Goal: Information Seeking & Learning: Learn about a topic

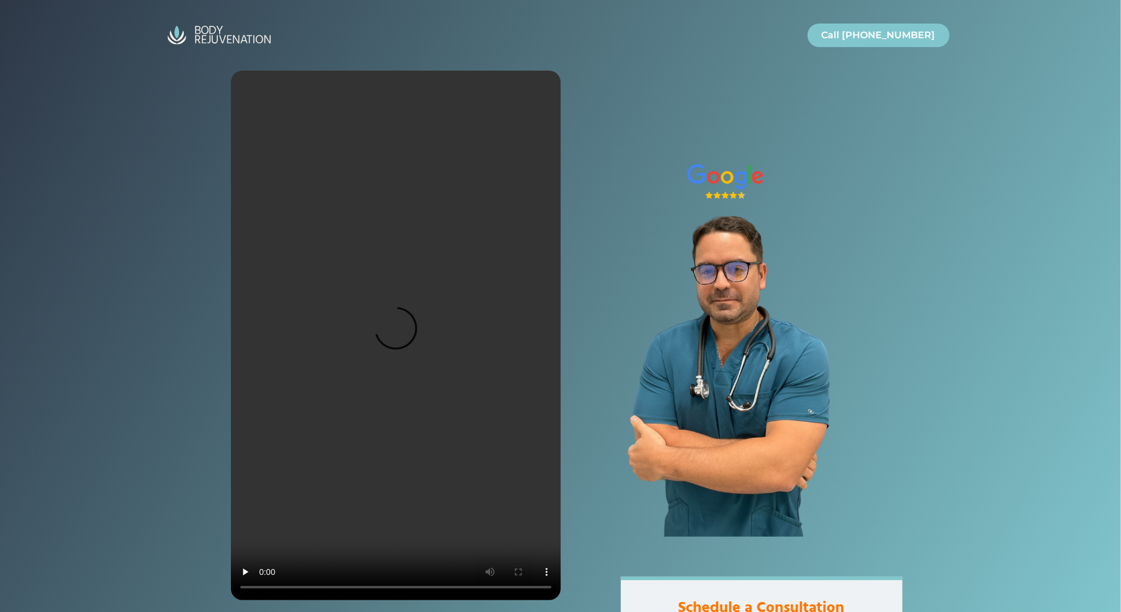
click at [69, 81] on div at bounding box center [560, 312] width 1121 height 624
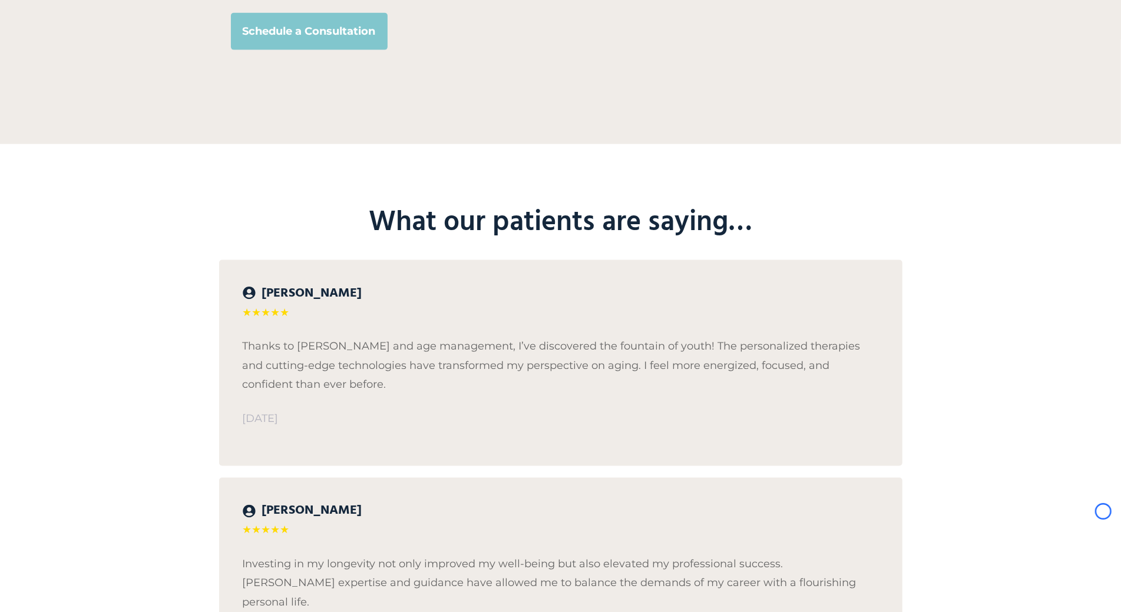
scroll to position [4621, 0]
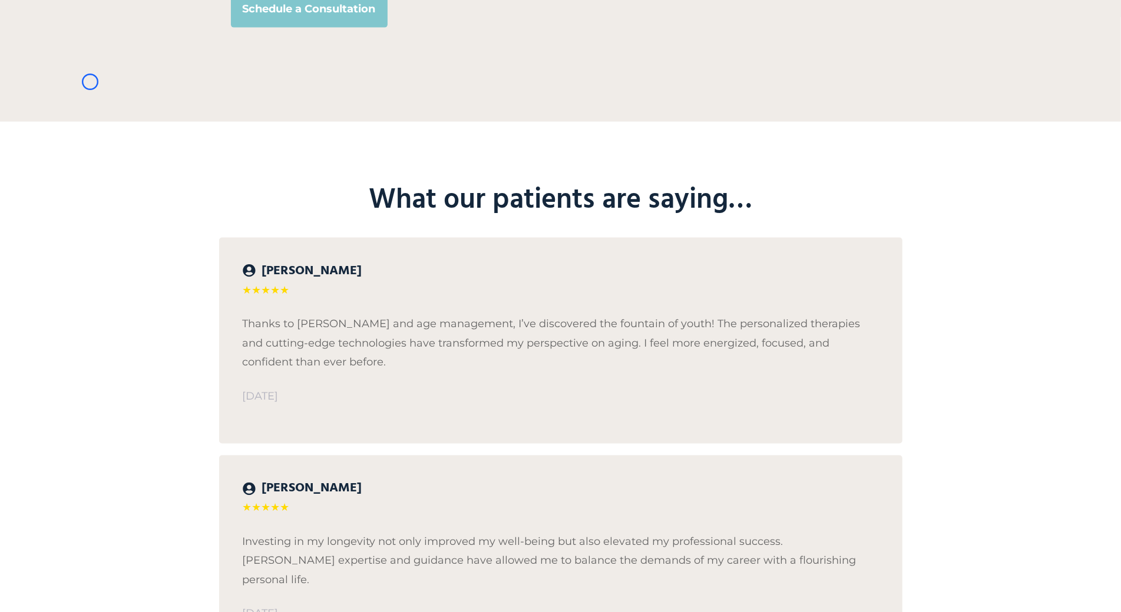
scroll to position [1406, 0]
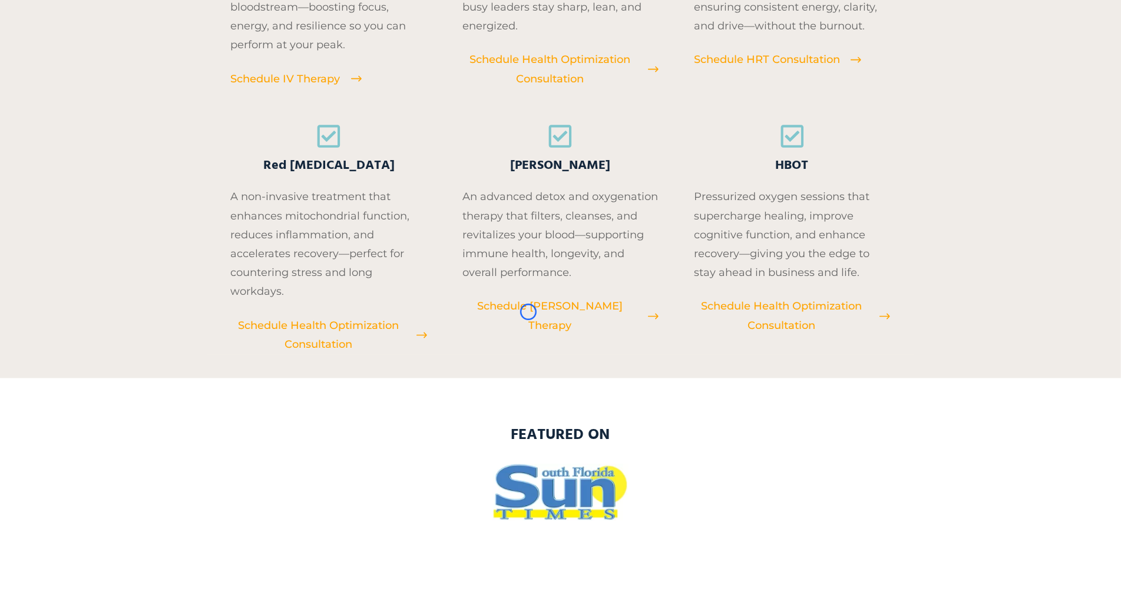
click at [528, 312] on span "Schedule EBOO Therapy" at bounding box center [549, 316] width 175 height 38
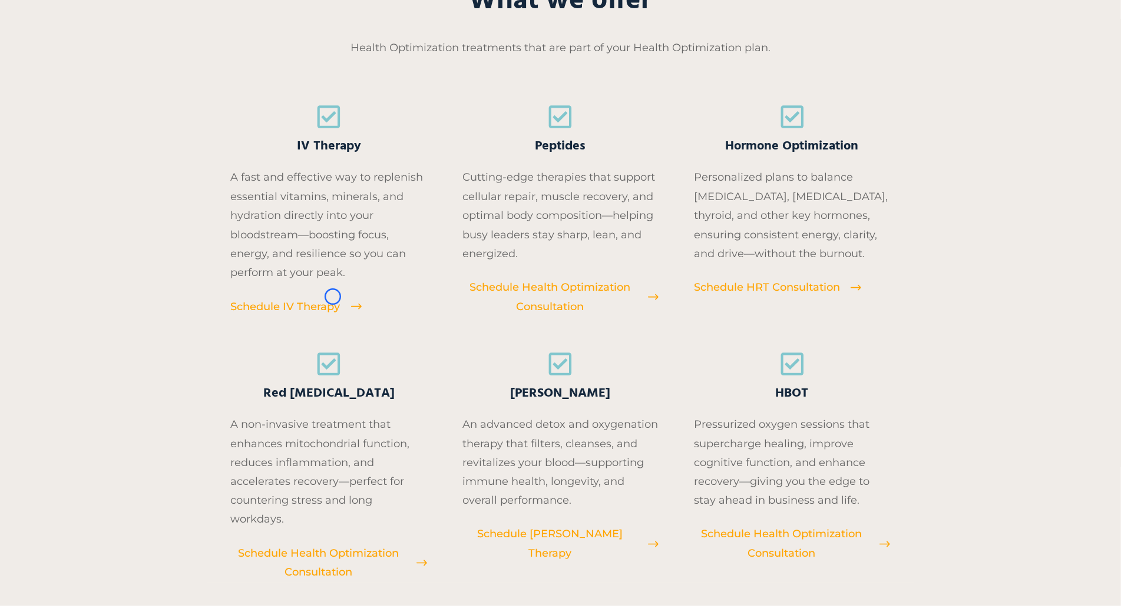
click at [333, 297] on span "Schedule IV Therapy" at bounding box center [286, 306] width 110 height 19
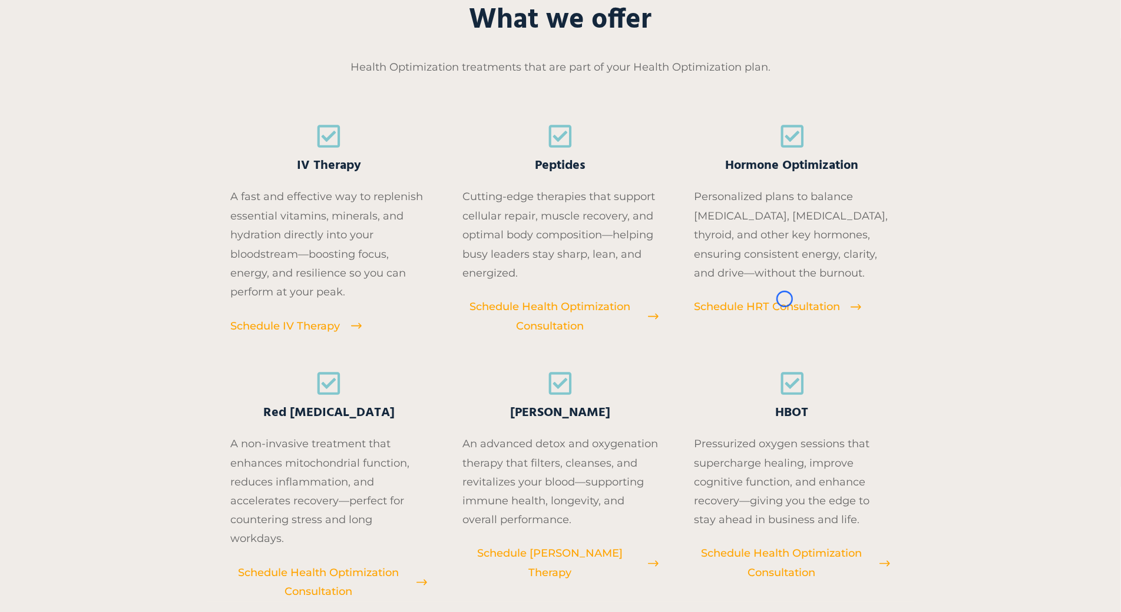
click at [784, 299] on span "Schedule HRT Consultation" at bounding box center [767, 306] width 146 height 19
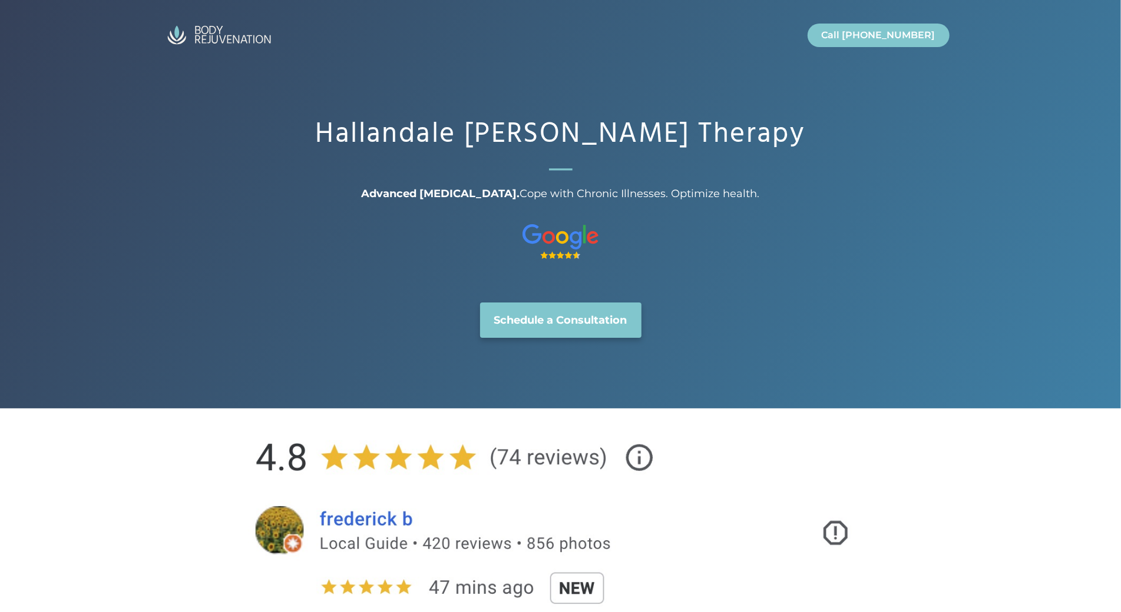
click at [101, 112] on div "Hallandale [PERSON_NAME] Therapy Advanced [MEDICAL_DATA]. Cope with Chronic Ill…" at bounding box center [560, 204] width 1121 height 409
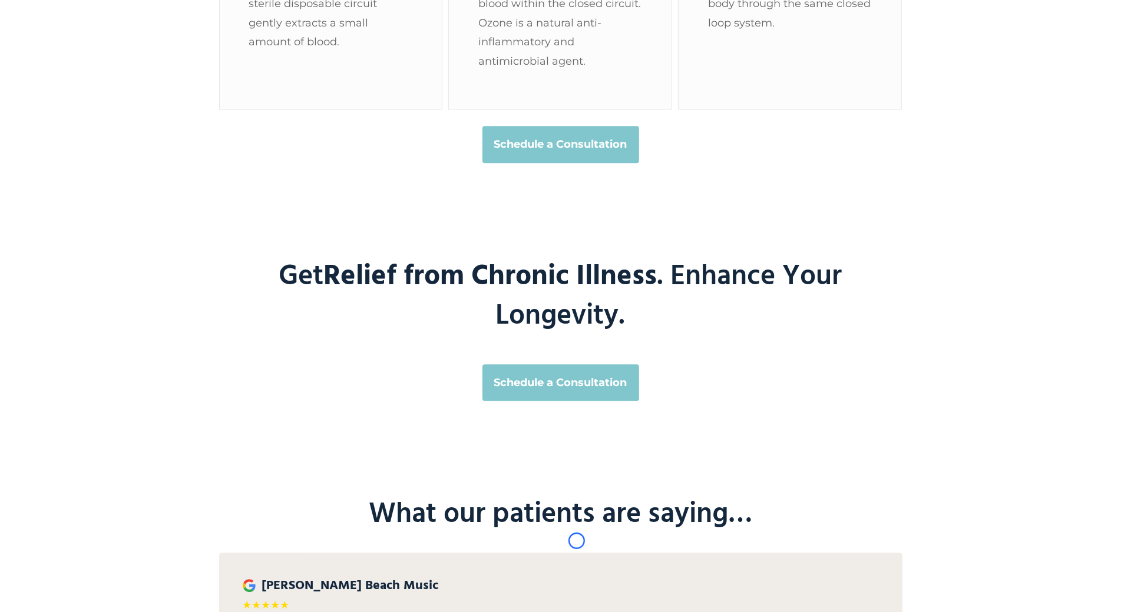
scroll to position [2336, 0]
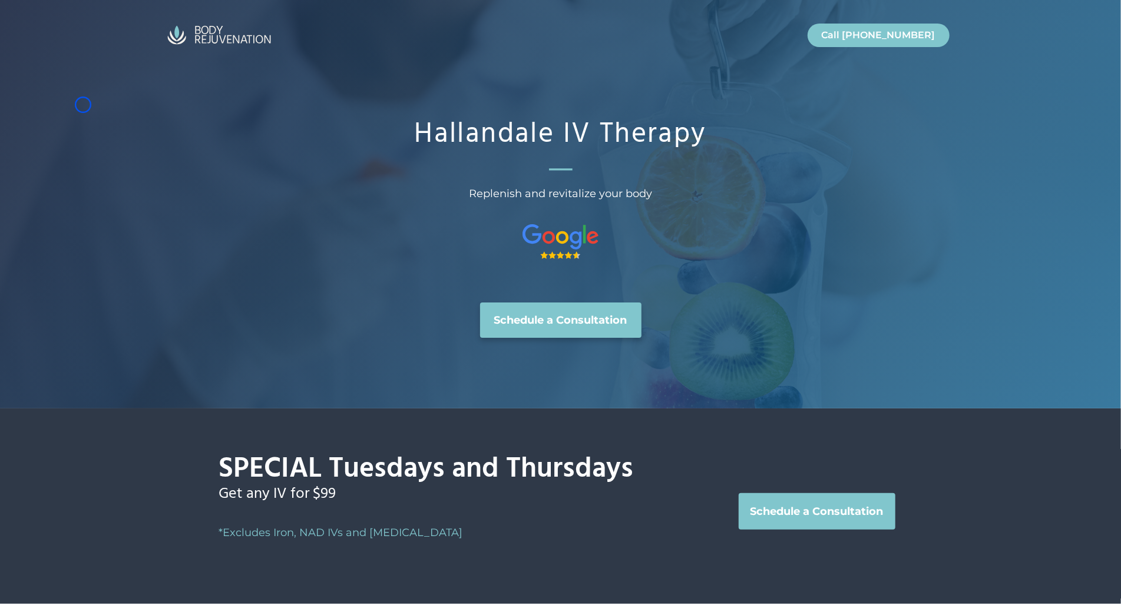
click at [83, 105] on div "Hallandale IV Therapy Replenish and revitalize your body Schedule a Consultation" at bounding box center [560, 204] width 1121 height 409
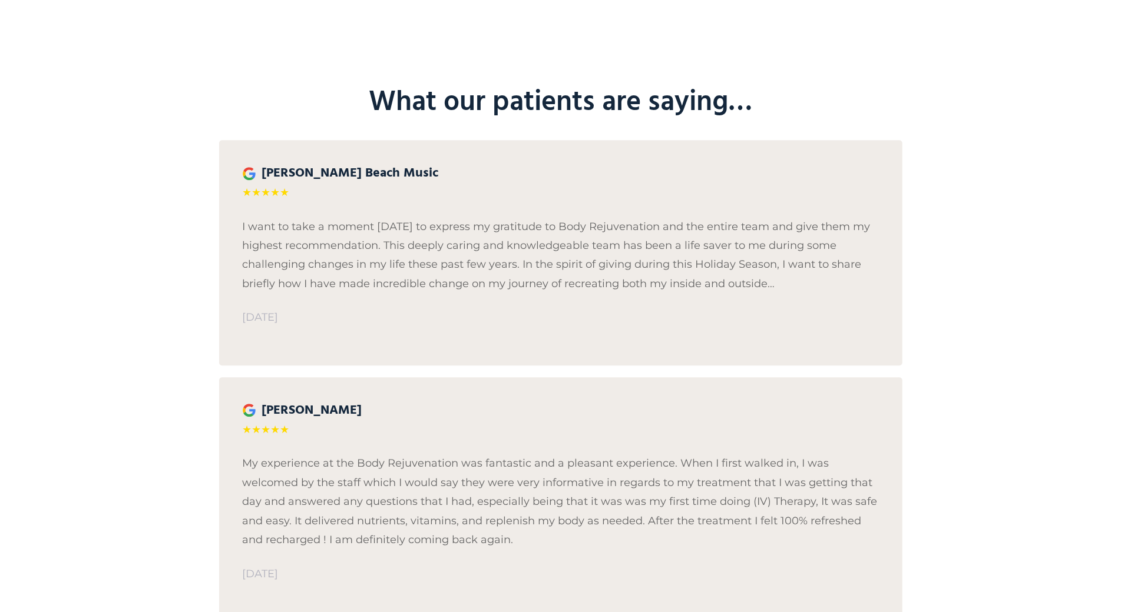
scroll to position [2177, 0]
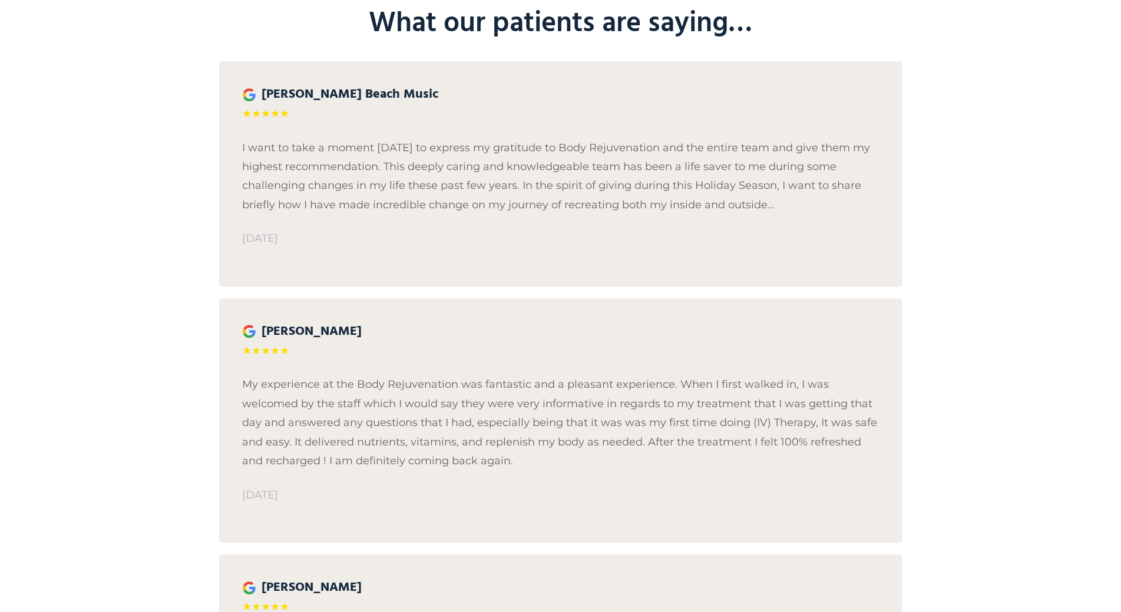
click at [83, 105] on div "What our patients are saying… Catherine Beach Music ★★★★★ I want to take a mome…" at bounding box center [560, 392] width 1121 height 870
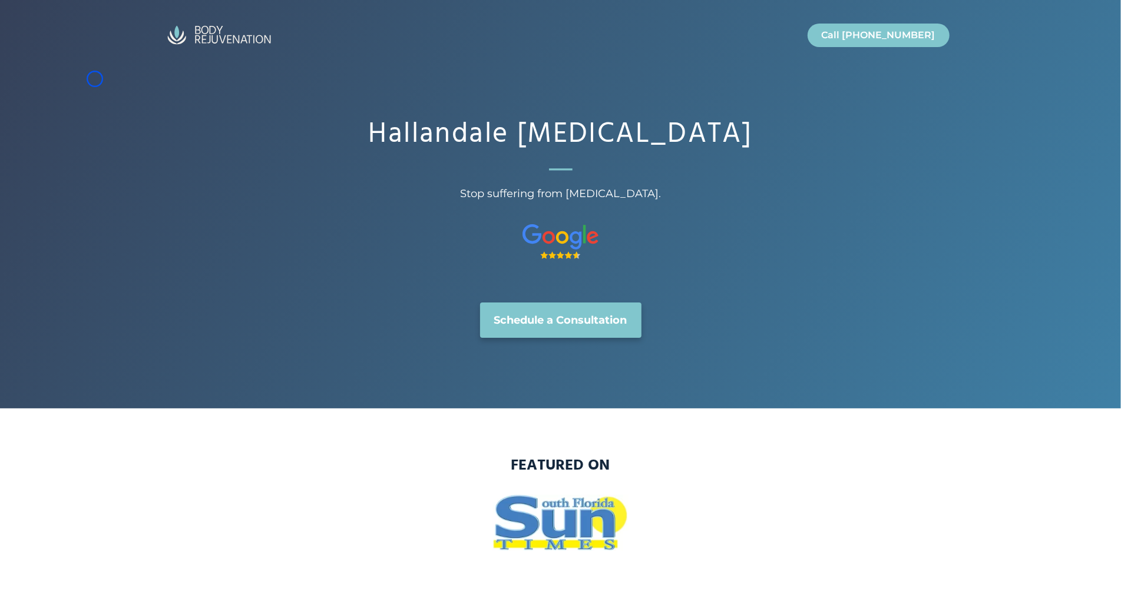
click at [95, 79] on div "Hallandale Hormone Replacement Therapy Stop suffering from hormonal imbalance. …" at bounding box center [560, 204] width 1121 height 409
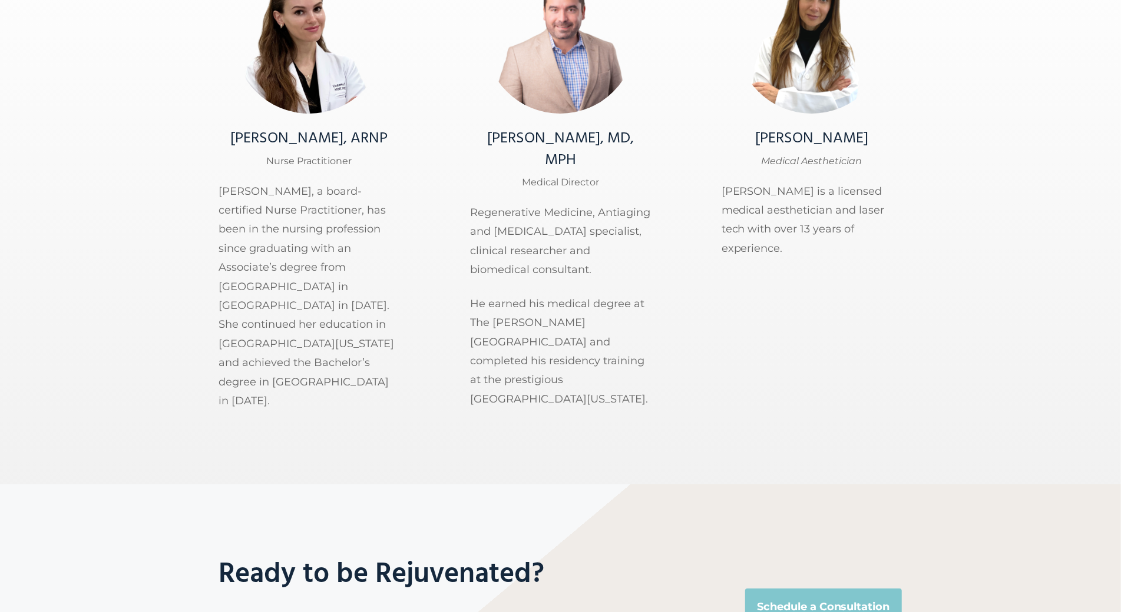
scroll to position [3126, 0]
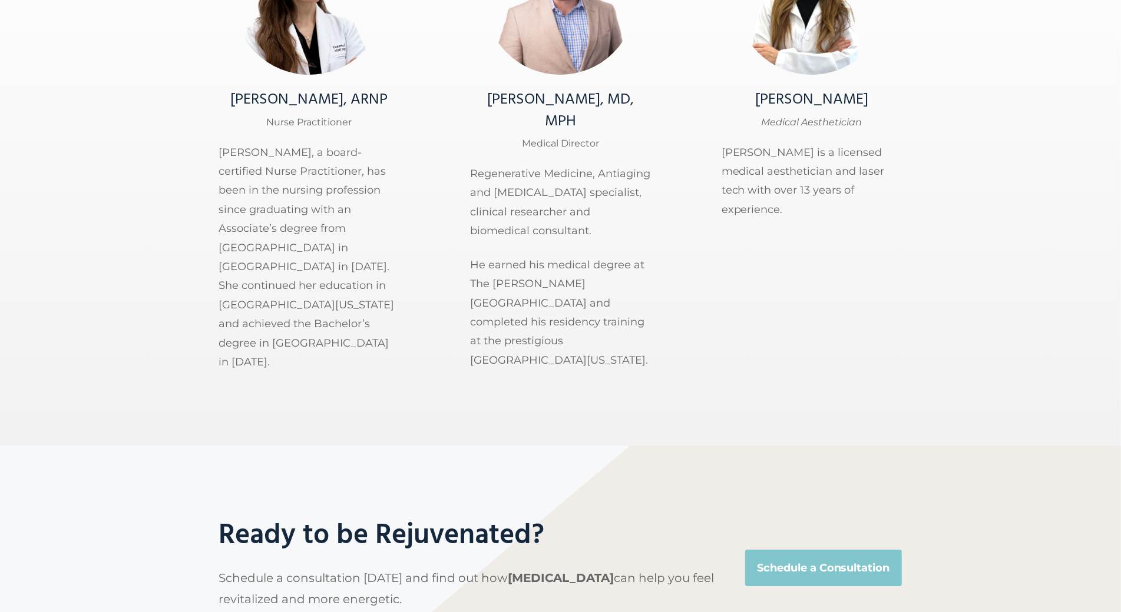
click at [95, 79] on div "Meet Our Team Ekaterina Sokolova, ARNP Nurse Practitioner Ekaterina, a board-ce…" at bounding box center [560, 153] width 1121 height 584
